Goal: Transaction & Acquisition: Purchase product/service

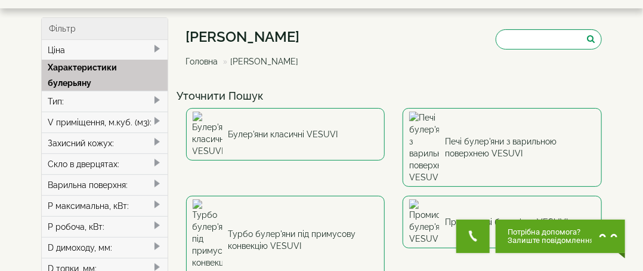
scroll to position [60, 0]
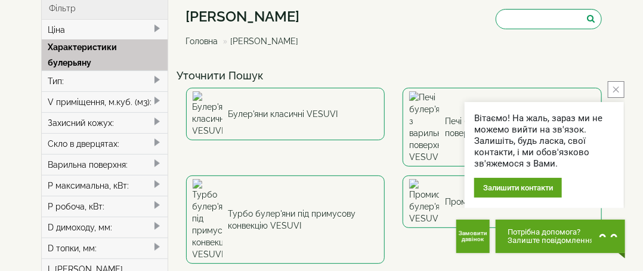
click at [618, 88] on icon "close button" at bounding box center [616, 89] width 6 height 6
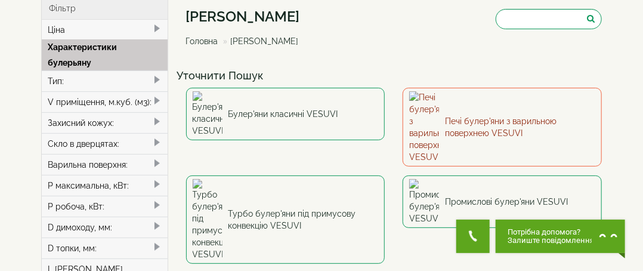
click at [497, 106] on link "Печі булер'яни з варильною поверхнею VESUVI" at bounding box center [501, 127] width 199 height 79
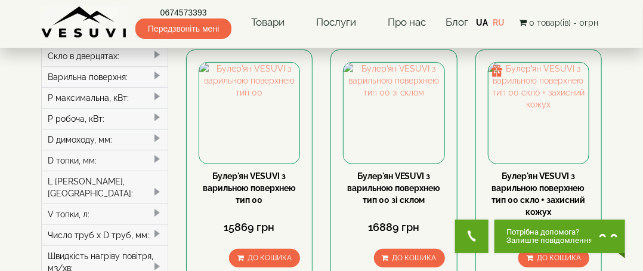
scroll to position [119, 0]
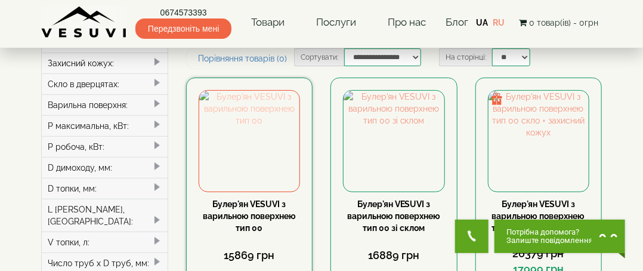
click at [261, 181] on img at bounding box center [249, 141] width 101 height 101
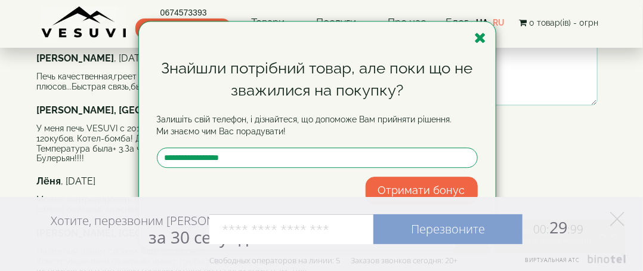
scroll to position [656, 0]
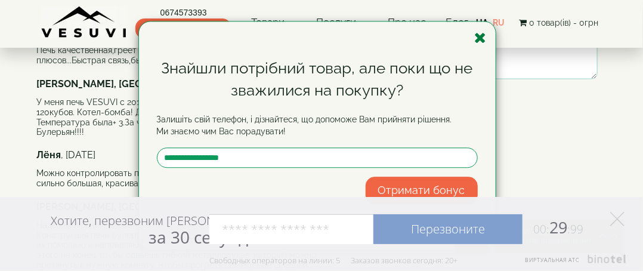
click at [480, 39] on icon "button" at bounding box center [481, 37] width 12 height 15
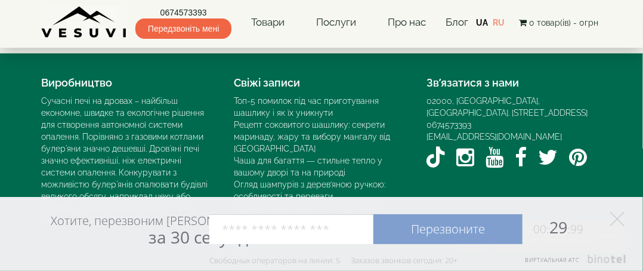
scroll to position [933, 0]
